Goal: Task Accomplishment & Management: Manage account settings

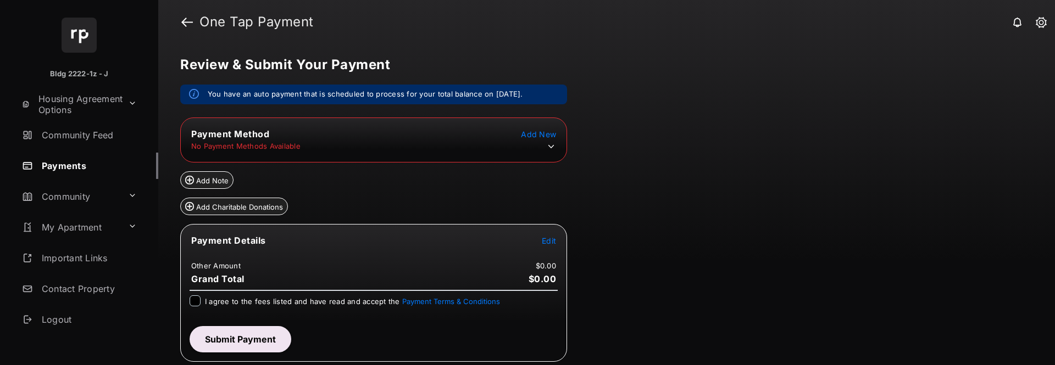
click at [551, 145] on icon at bounding box center [551, 147] width 10 height 10
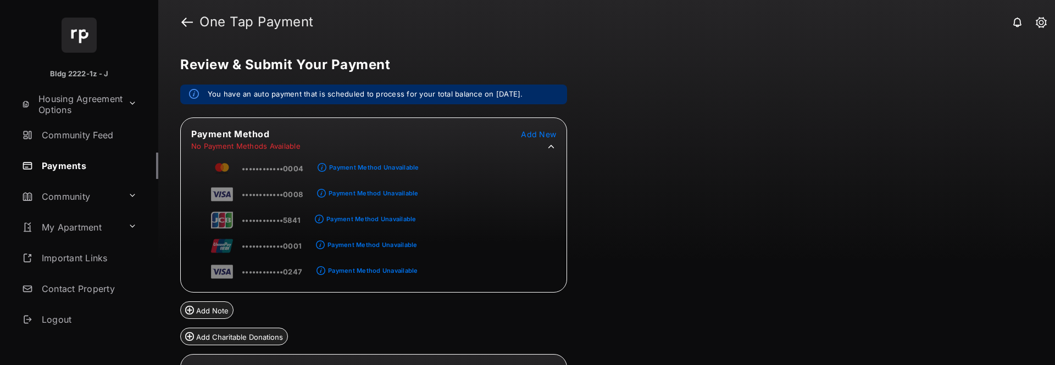
click at [548, 132] on span "Add New" at bounding box center [538, 134] width 35 height 9
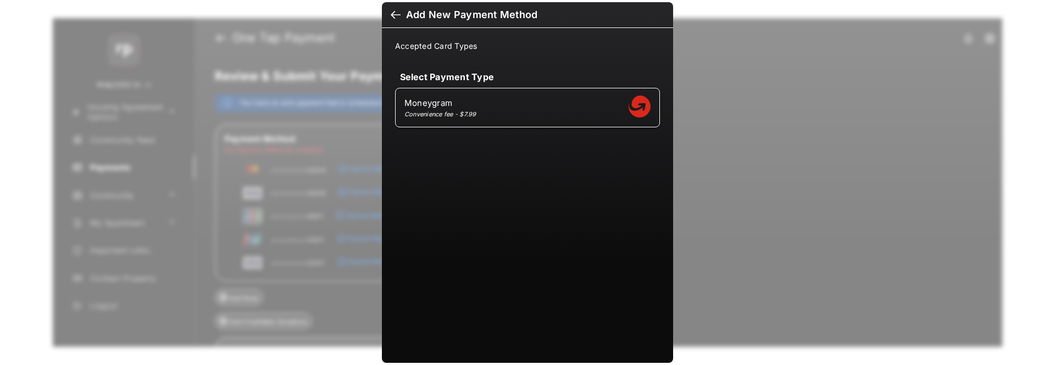
click at [393, 15] on div at bounding box center [396, 16] width 10 height 12
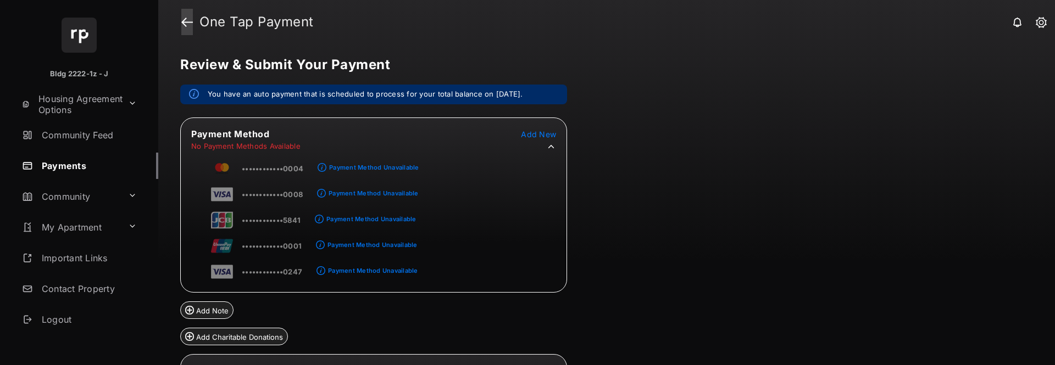
click at [190, 25] on link at bounding box center [187, 22] width 12 height 26
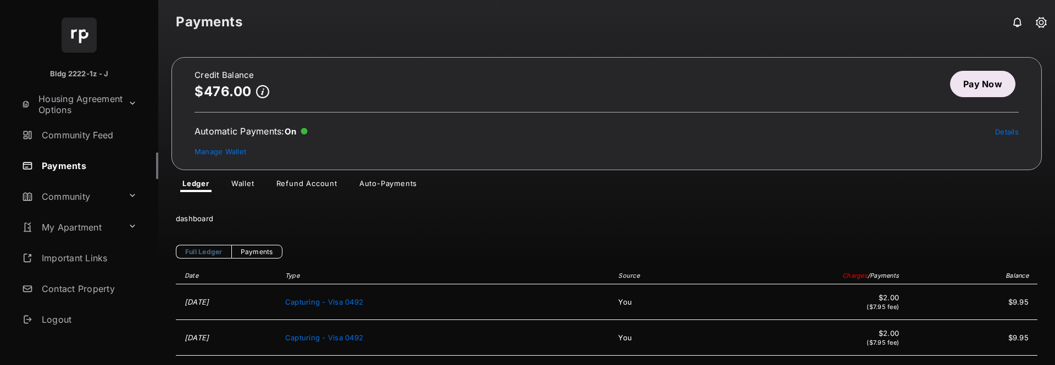
click at [316, 185] on link "Refund Account" at bounding box center [307, 185] width 79 height 13
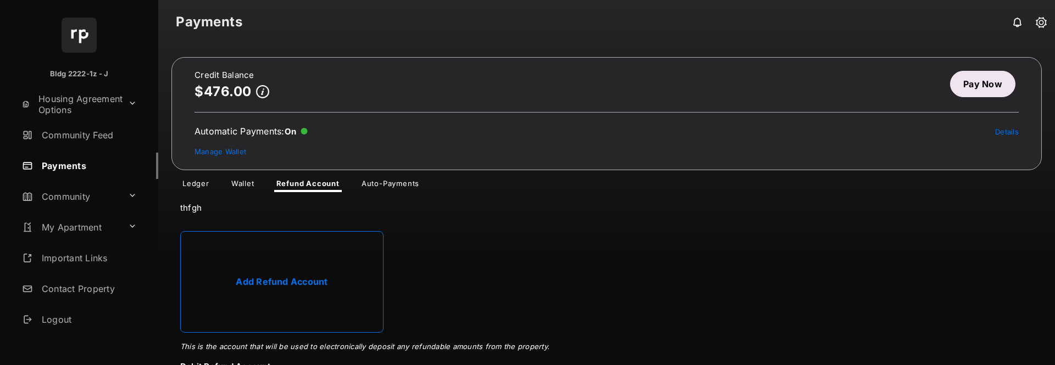
click at [392, 185] on link "Auto-Payments" at bounding box center [390, 185] width 75 height 13
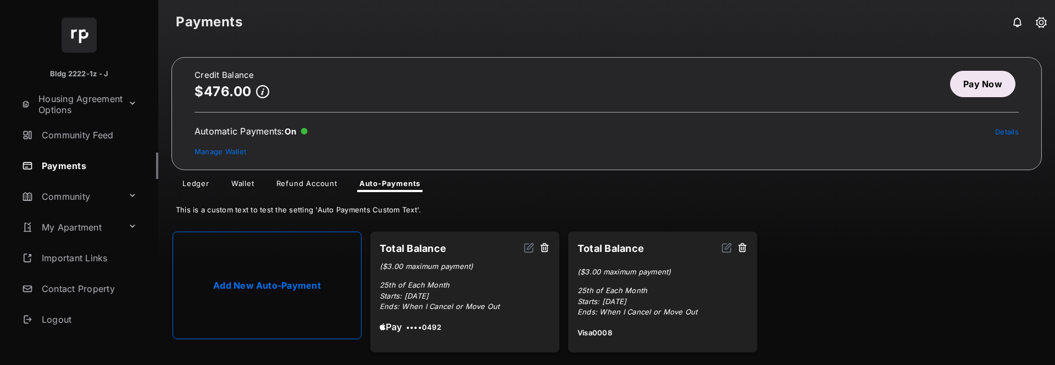
scroll to position [1, 0]
click at [309, 280] on link "Add New Auto-Payment" at bounding box center [267, 285] width 189 height 108
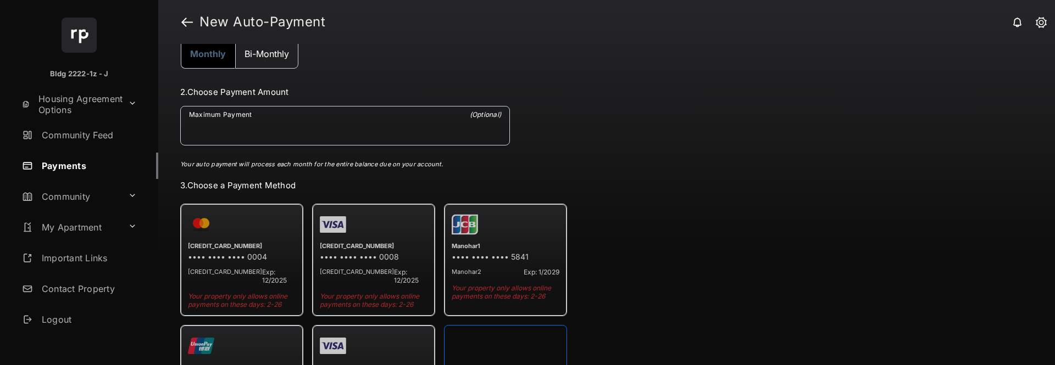
scroll to position [110, 0]
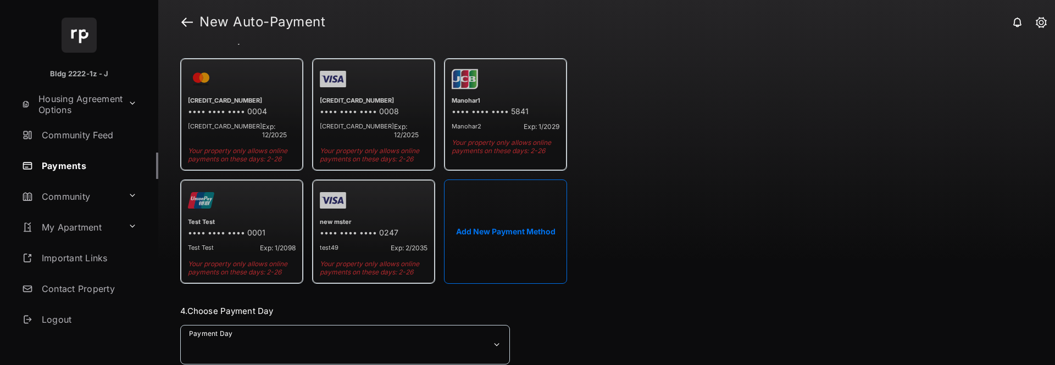
click at [516, 213] on button "Add New Payment Method" at bounding box center [505, 232] width 123 height 104
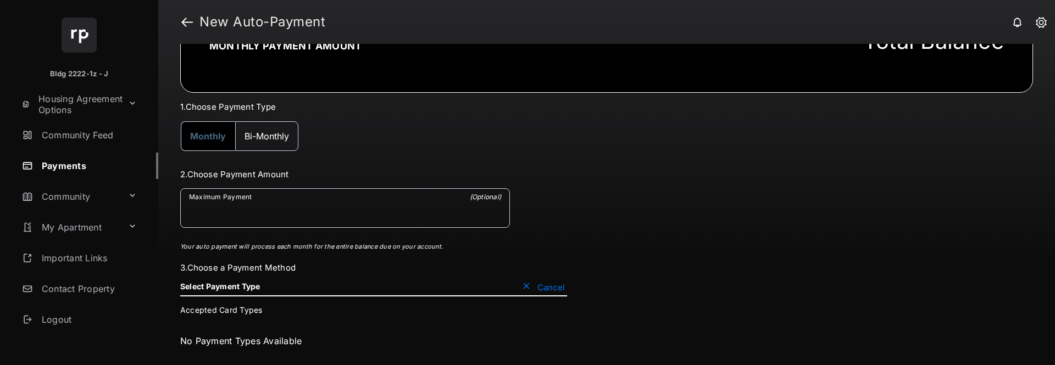
scroll to position [47, 0]
click at [525, 291] on button "Cancel" at bounding box center [543, 287] width 47 height 11
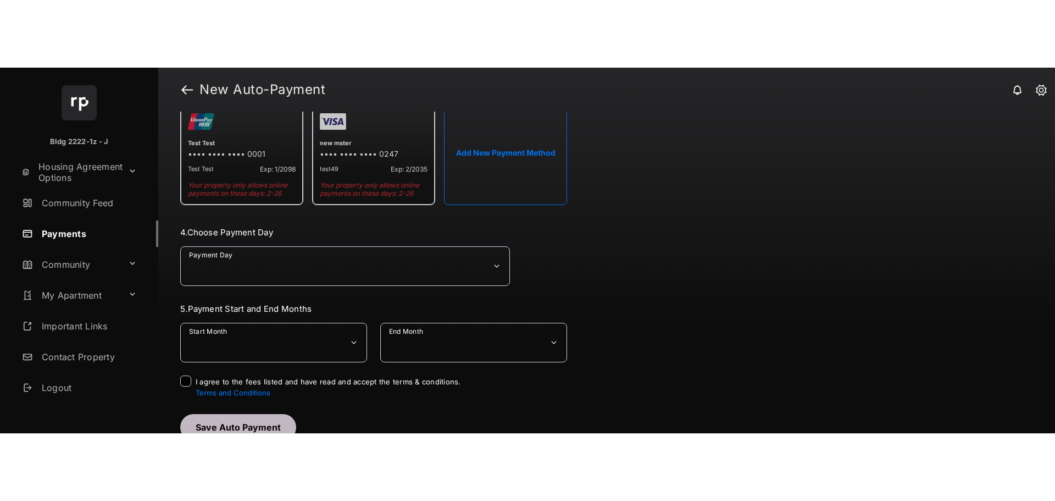
scroll to position [0, 0]
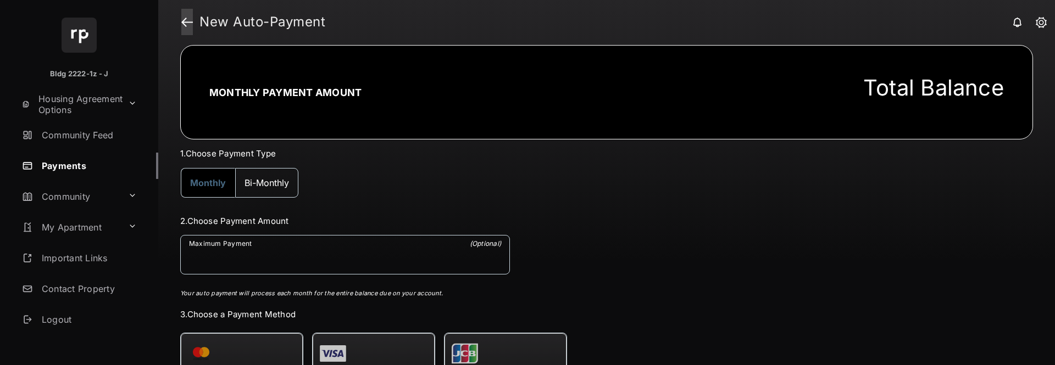
click at [186, 19] on link at bounding box center [187, 22] width 12 height 26
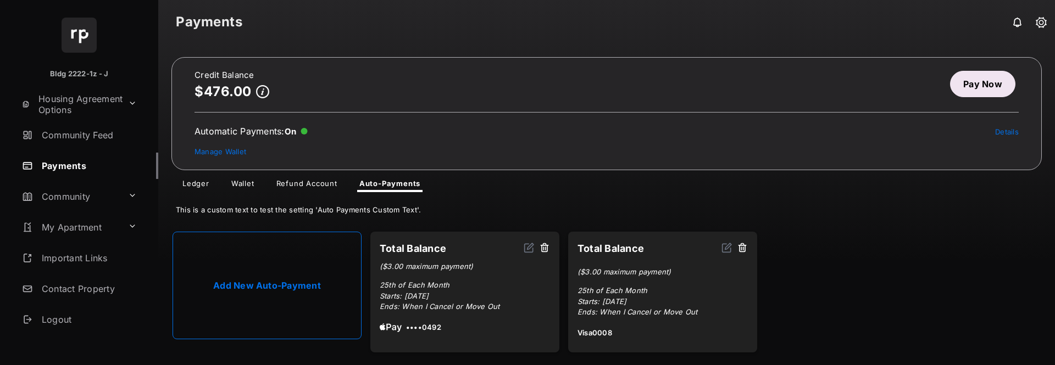
click at [238, 186] on link "Wallet" at bounding box center [243, 185] width 41 height 13
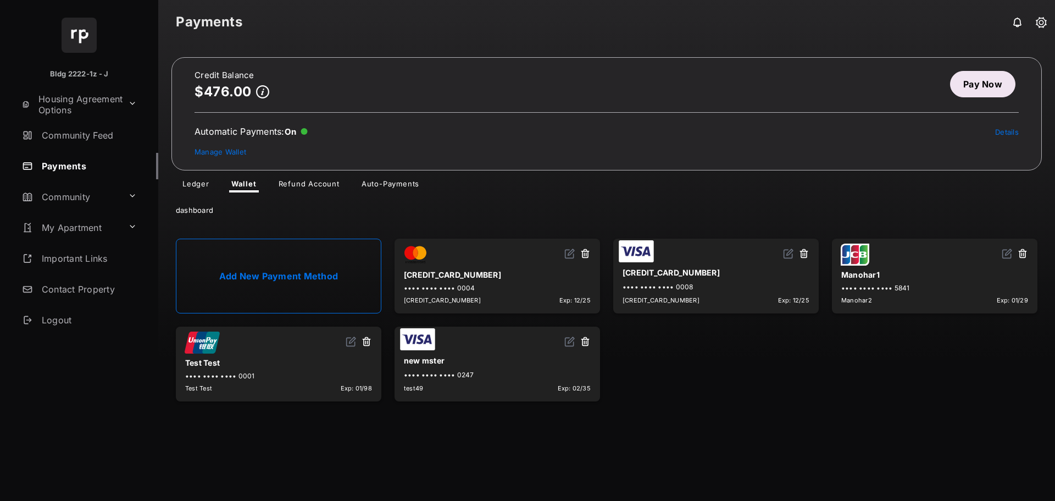
click at [295, 279] on link "Add New Payment Method" at bounding box center [278, 275] width 205 height 75
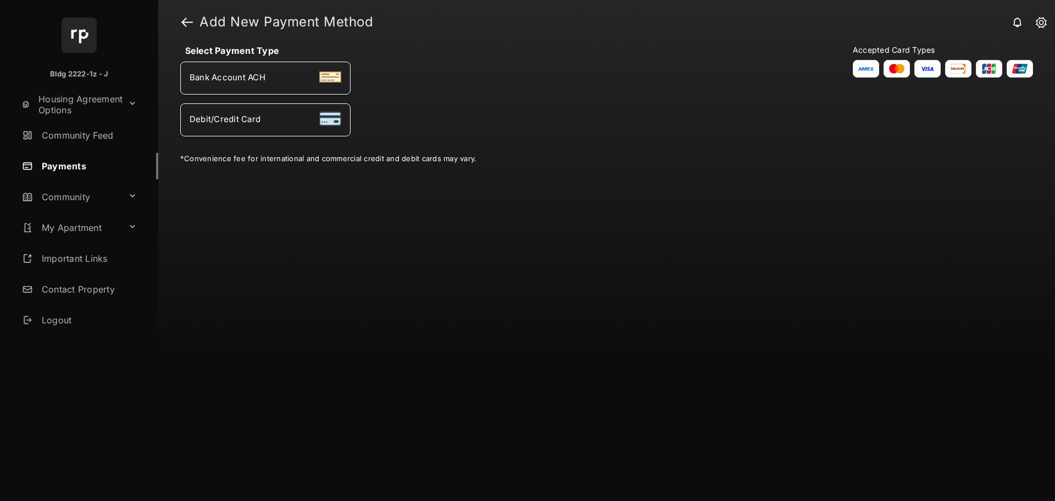
click at [287, 123] on div "Debit/Credit Card" at bounding box center [266, 120] width 152 height 14
select select "**"
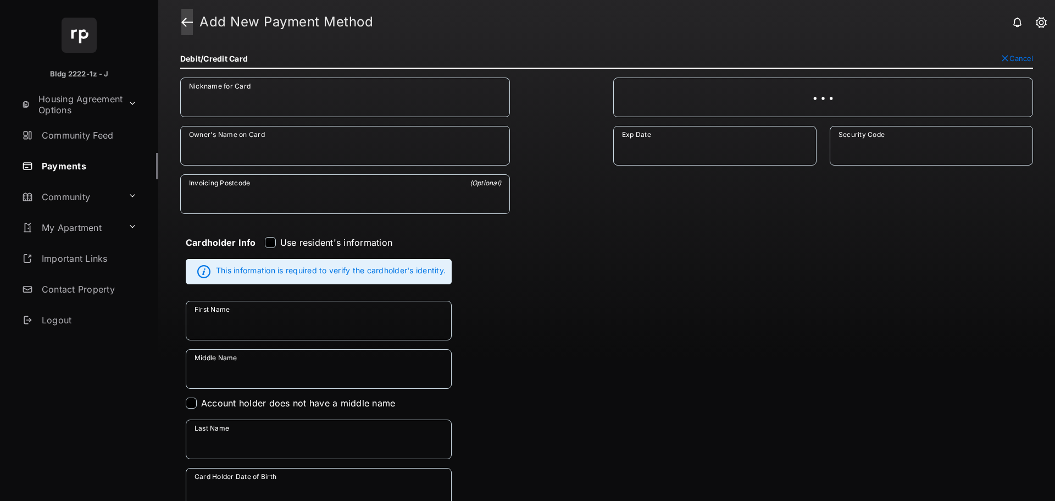
click at [192, 21] on link at bounding box center [187, 22] width 12 height 26
